Goal: Task Accomplishment & Management: Manage account settings

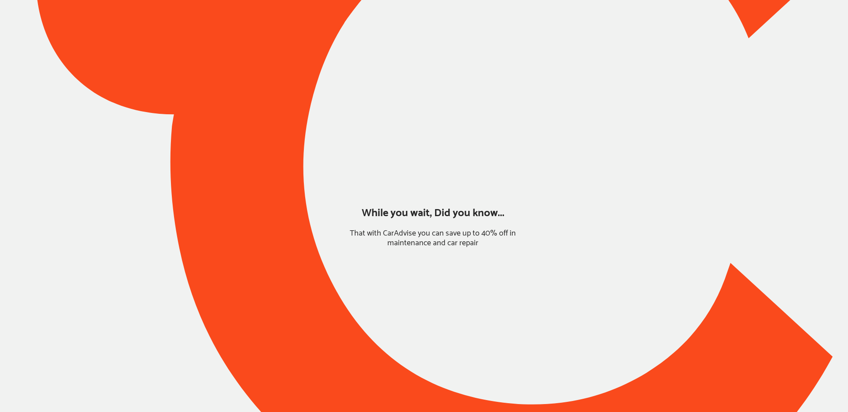
type input "*******"
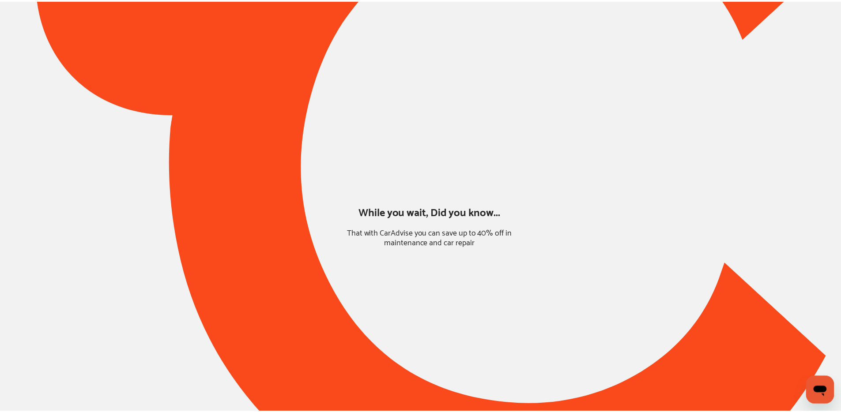
scroll to position [126, 0]
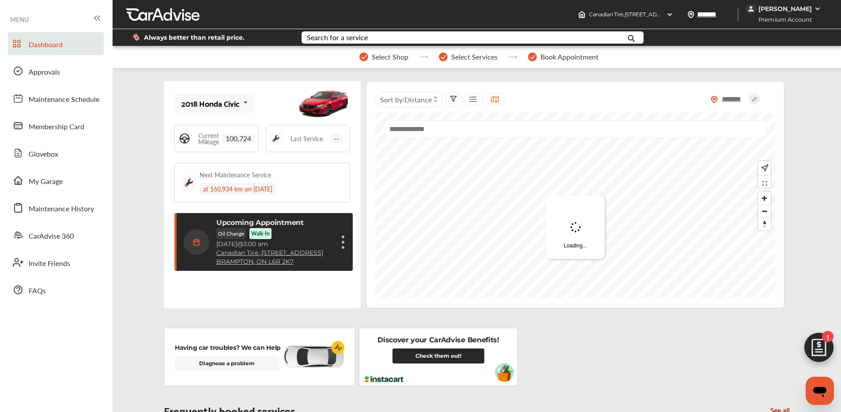
click at [783, 6] on div "[PERSON_NAME]" at bounding box center [785, 9] width 53 height 8
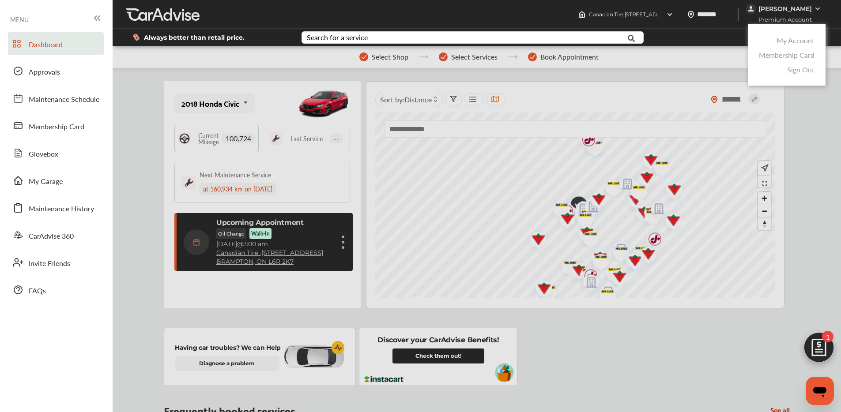
click at [790, 58] on link "Membership Card" at bounding box center [787, 55] width 56 height 10
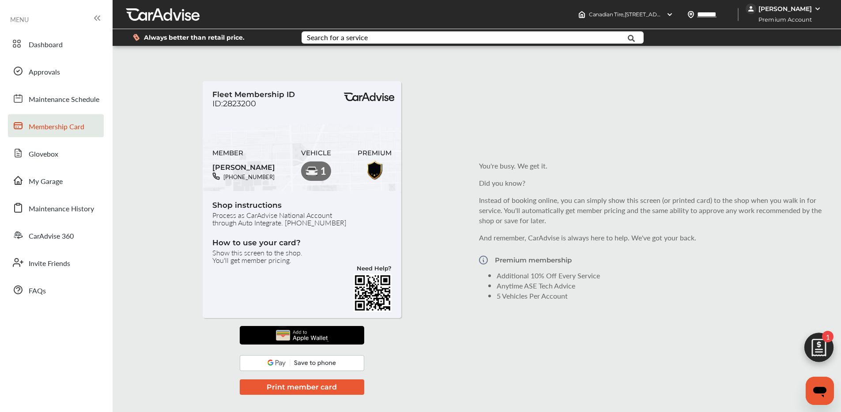
drag, startPoint x: 212, startPoint y: 103, endPoint x: 251, endPoint y: 102, distance: 39.3
click at [262, 103] on div "Fleet Membership ID ID:2823200" at bounding box center [253, 99] width 83 height 19
drag, startPoint x: 212, startPoint y: 93, endPoint x: 265, endPoint y: 107, distance: 54.8
click at [265, 107] on div "Fleet Membership ID ID:2823200 MEMBER [PERSON_NAME] [PHONE_NUMBER] VEHICLE 1 PR…" at bounding box center [302, 138] width 199 height 114
click at [216, 93] on span "Fleet Membership ID" at bounding box center [253, 94] width 83 height 9
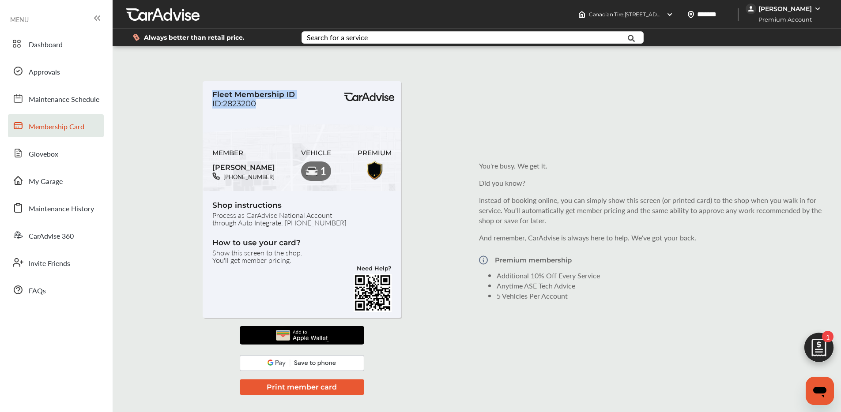
drag, startPoint x: 212, startPoint y: 93, endPoint x: 254, endPoint y: 102, distance: 43.4
click at [255, 103] on div "Fleet Membership ID ID:2823200 MEMBER [PERSON_NAME] [PHONE_NUMBER] VEHICLE 1 PR…" at bounding box center [302, 138] width 199 height 114
copy div "Fleet Membership ID ID:2823200"
